Goal: Find specific page/section: Find specific page/section

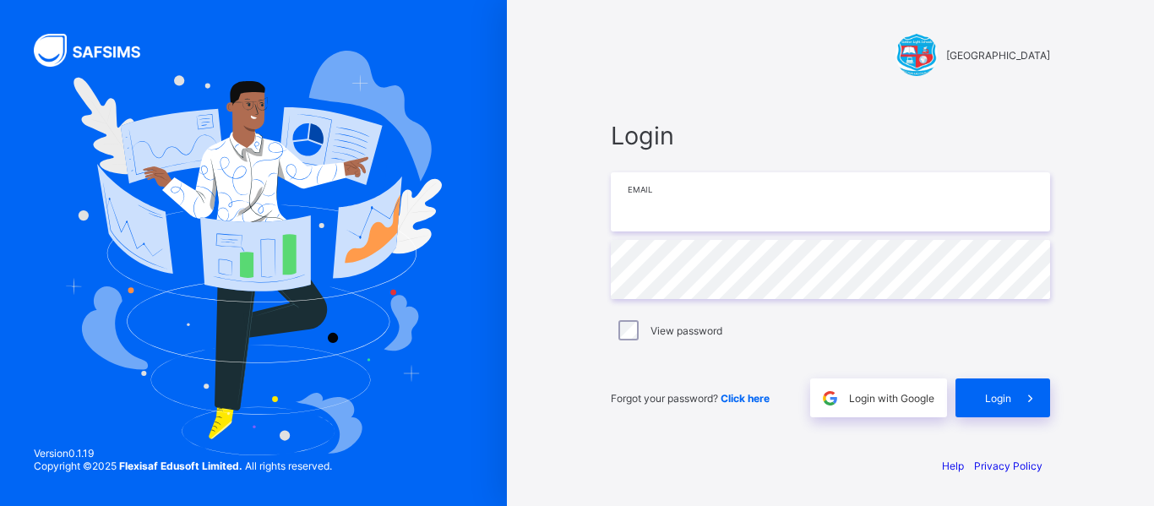
type input "**********"
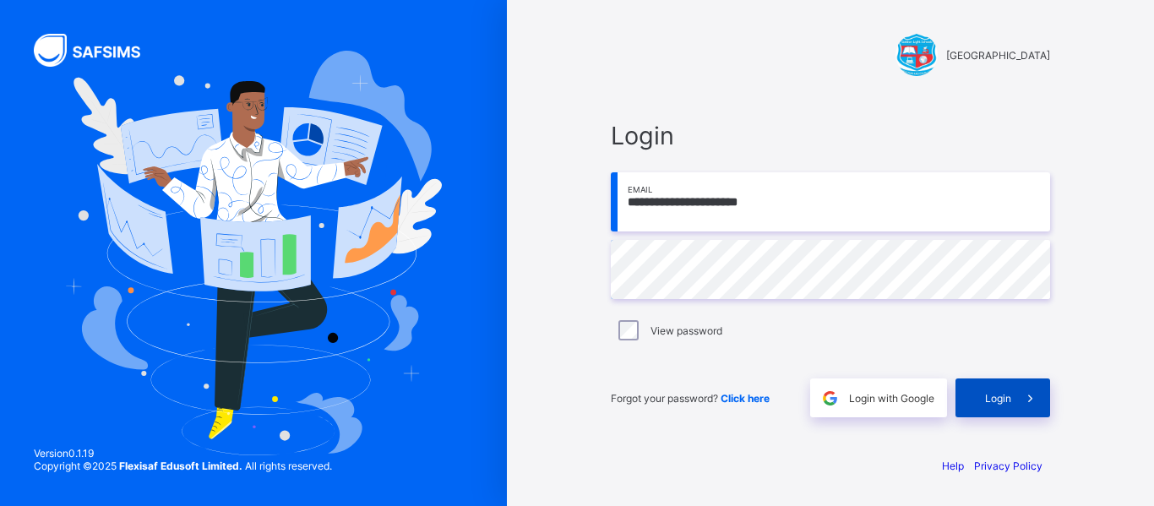
click at [1017, 391] on span at bounding box center [1031, 398] width 39 height 39
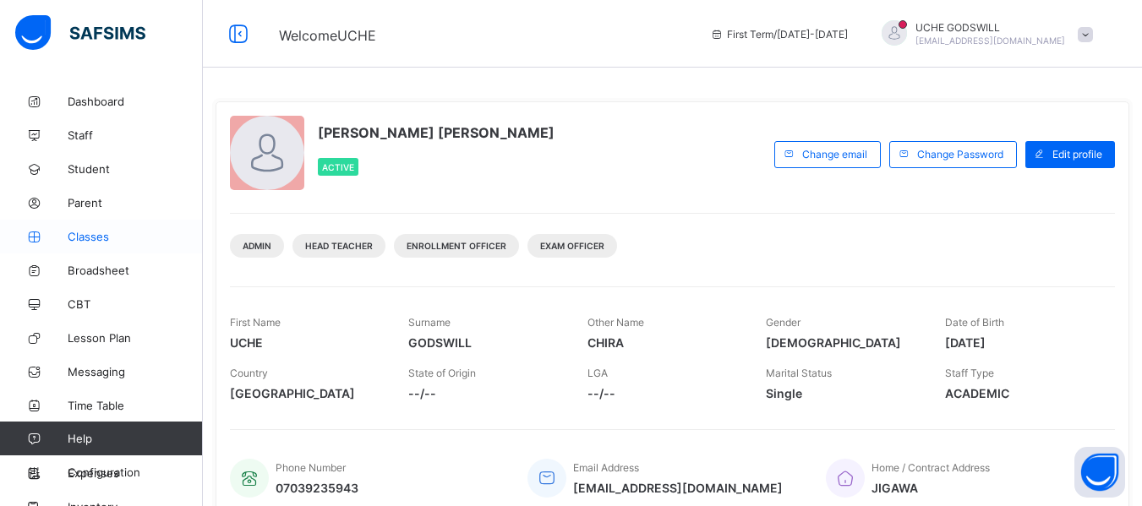
click at [90, 231] on span "Classes" at bounding box center [135, 237] width 135 height 14
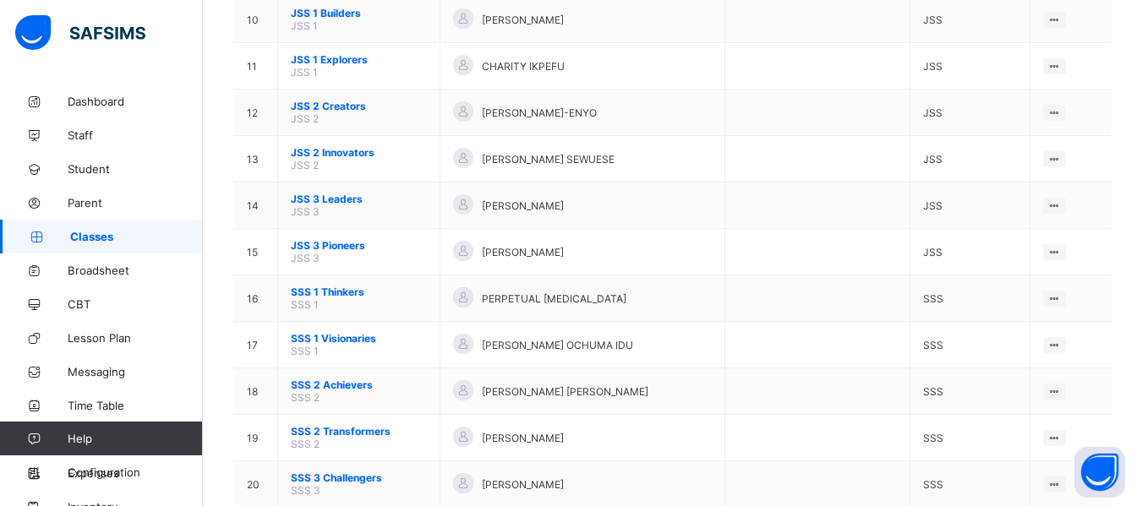
scroll to position [664, 0]
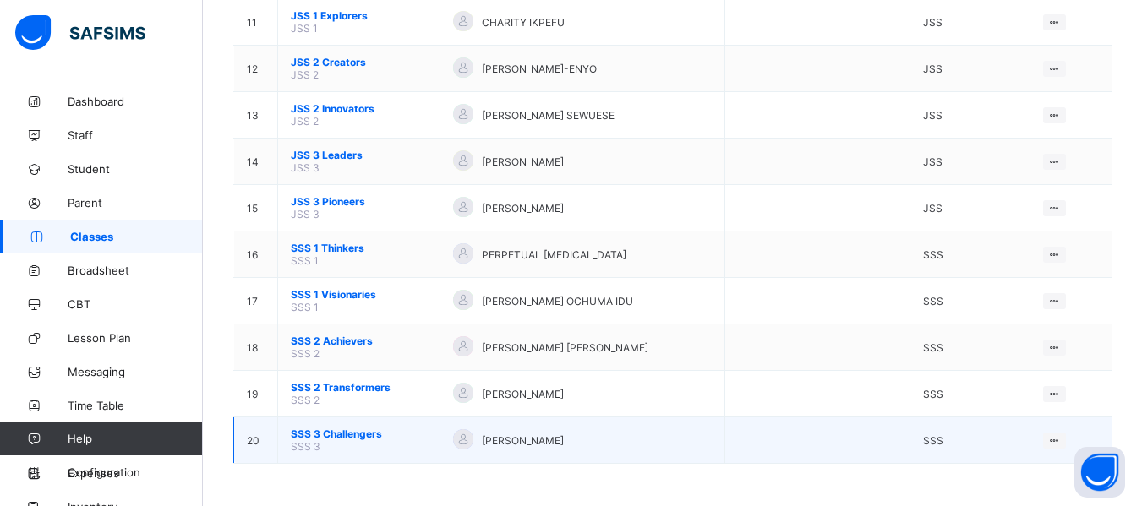
click at [347, 435] on span "SSS 3 Challengers" at bounding box center [359, 434] width 136 height 13
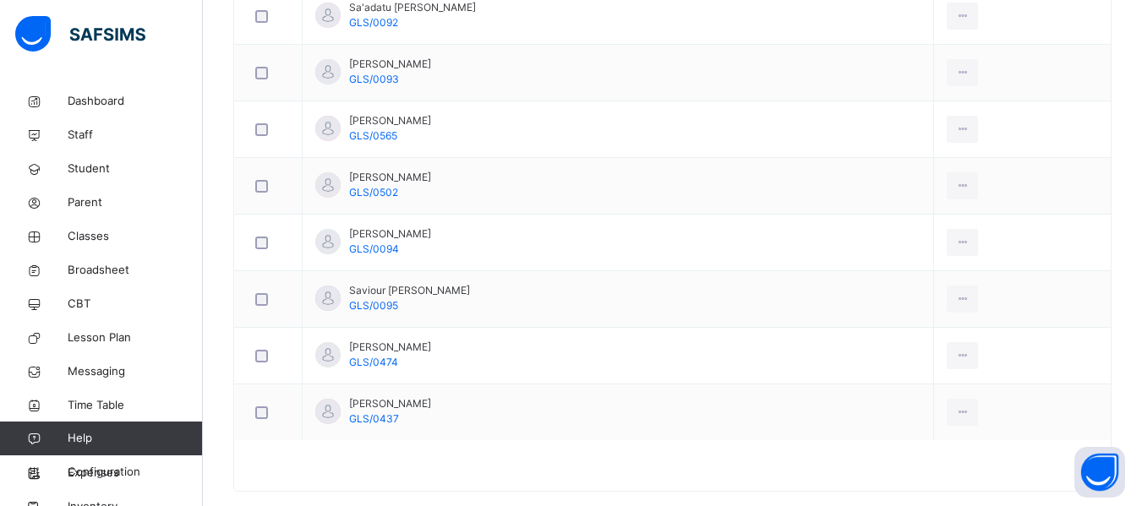
scroll to position [1591, 0]
